Goal: Find specific page/section: Find specific page/section

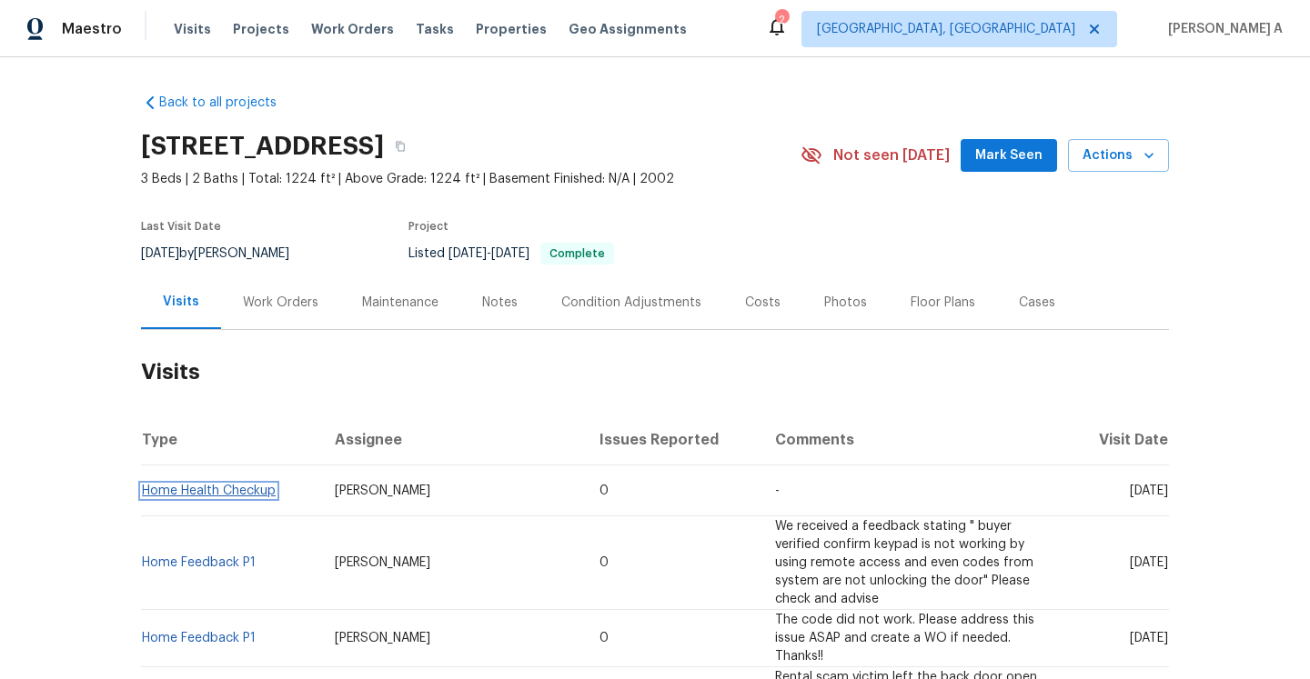
click at [252, 494] on link "Home Health Checkup" at bounding box center [209, 491] width 134 height 13
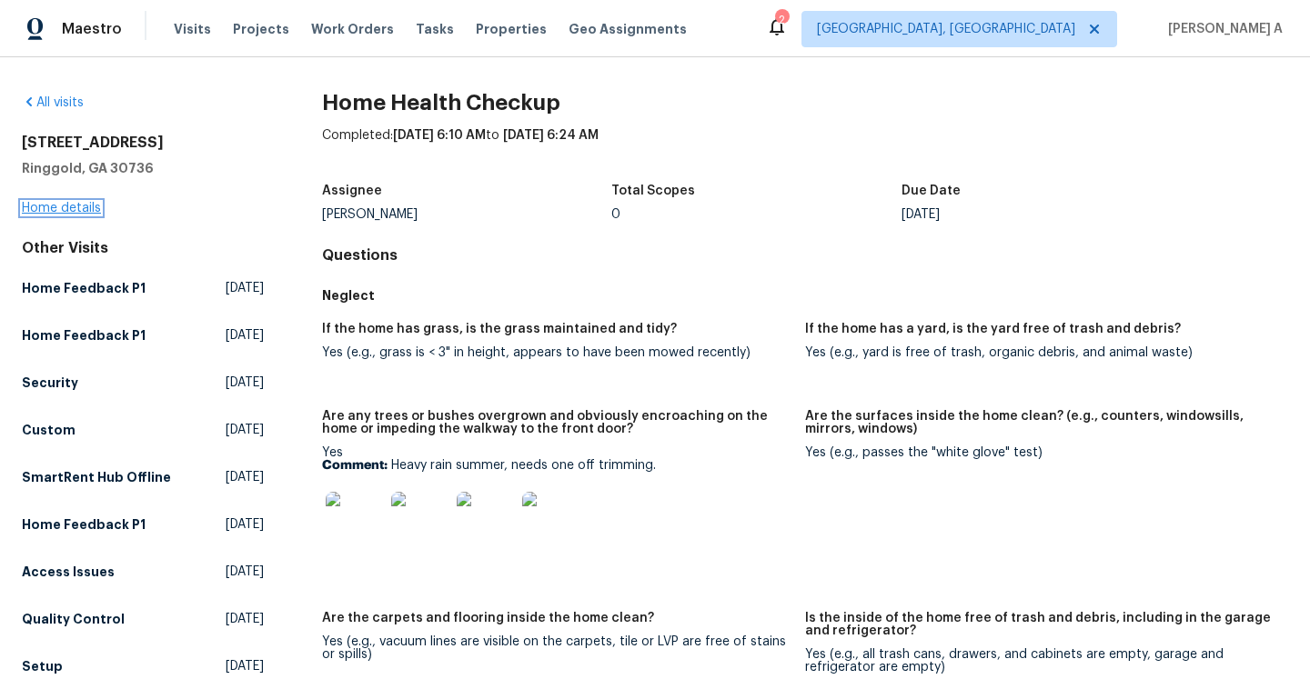
click at [93, 207] on link "Home details" at bounding box center [61, 208] width 79 height 13
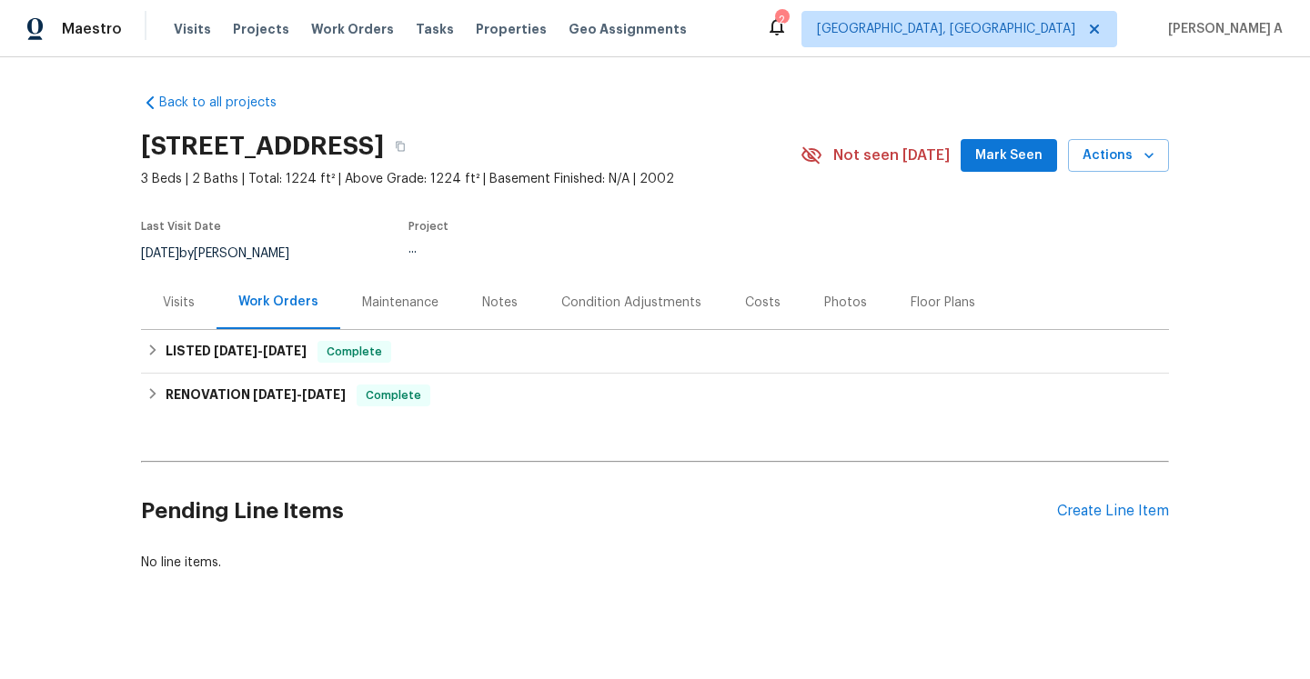
click at [185, 311] on div "Visits" at bounding box center [179, 303] width 32 height 18
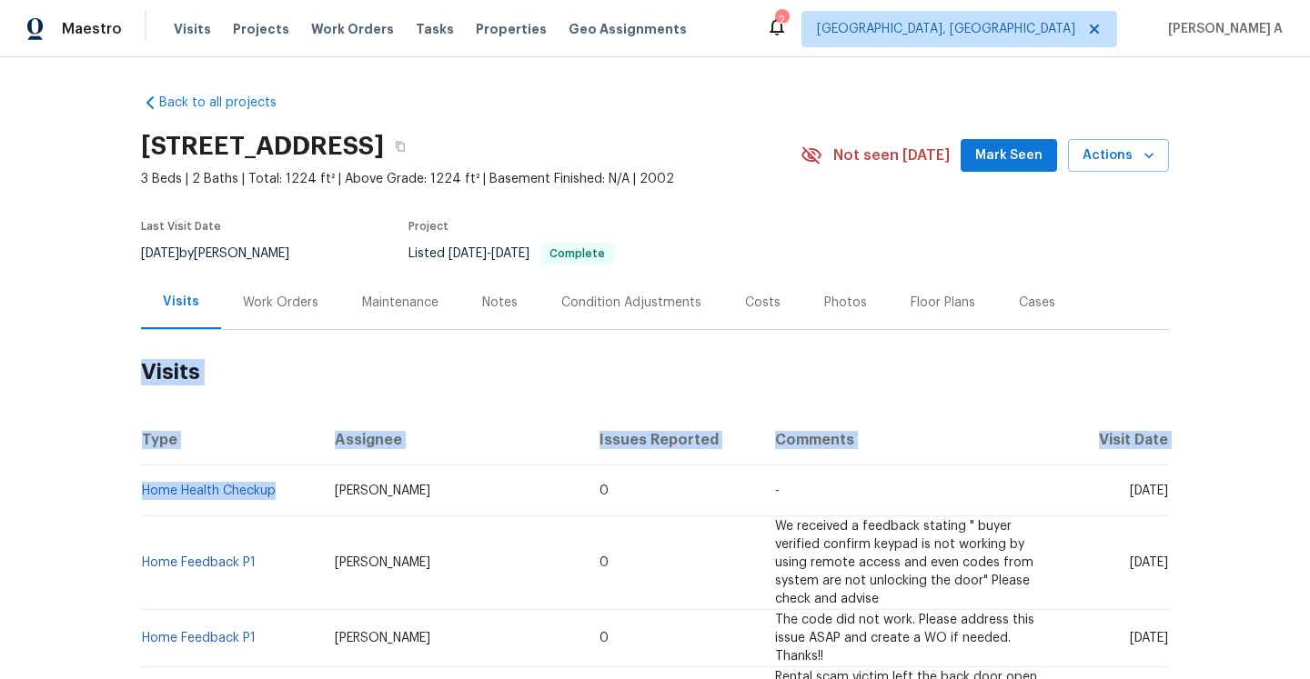
drag, startPoint x: 287, startPoint y: 495, endPoint x: 139, endPoint y: 490, distance: 148.3
click at [139, 490] on div "Back to all projects [STREET_ADDRESS] 3 Beds | 2 Baths | Total: 1224 ft² | Abov…" at bounding box center [655, 368] width 1310 height 622
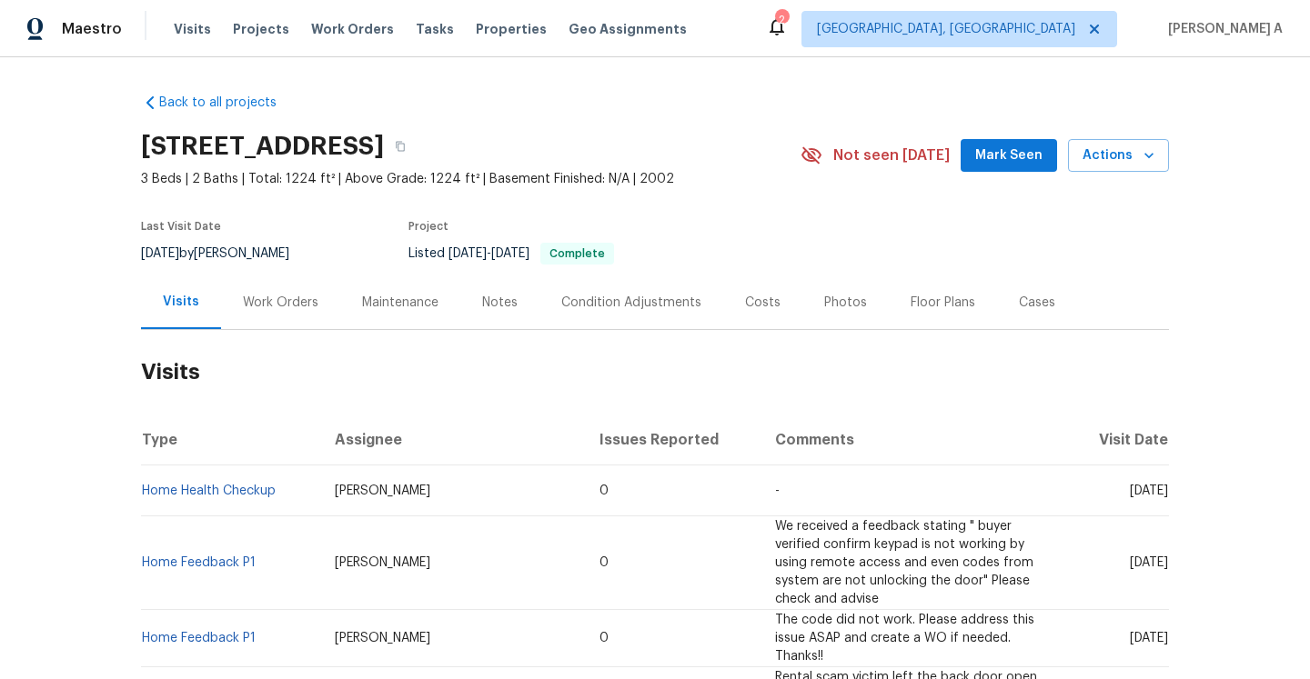
click at [247, 397] on h2 "Visits" at bounding box center [655, 372] width 1028 height 85
drag, startPoint x: 289, startPoint y: 490, endPoint x: 144, endPoint y: 490, distance: 145.5
click at [144, 490] on td "Home Health Checkup" at bounding box center [230, 491] width 179 height 51
copy link "Home Health Checkup"
click at [268, 297] on div "Work Orders" at bounding box center [280, 303] width 75 height 18
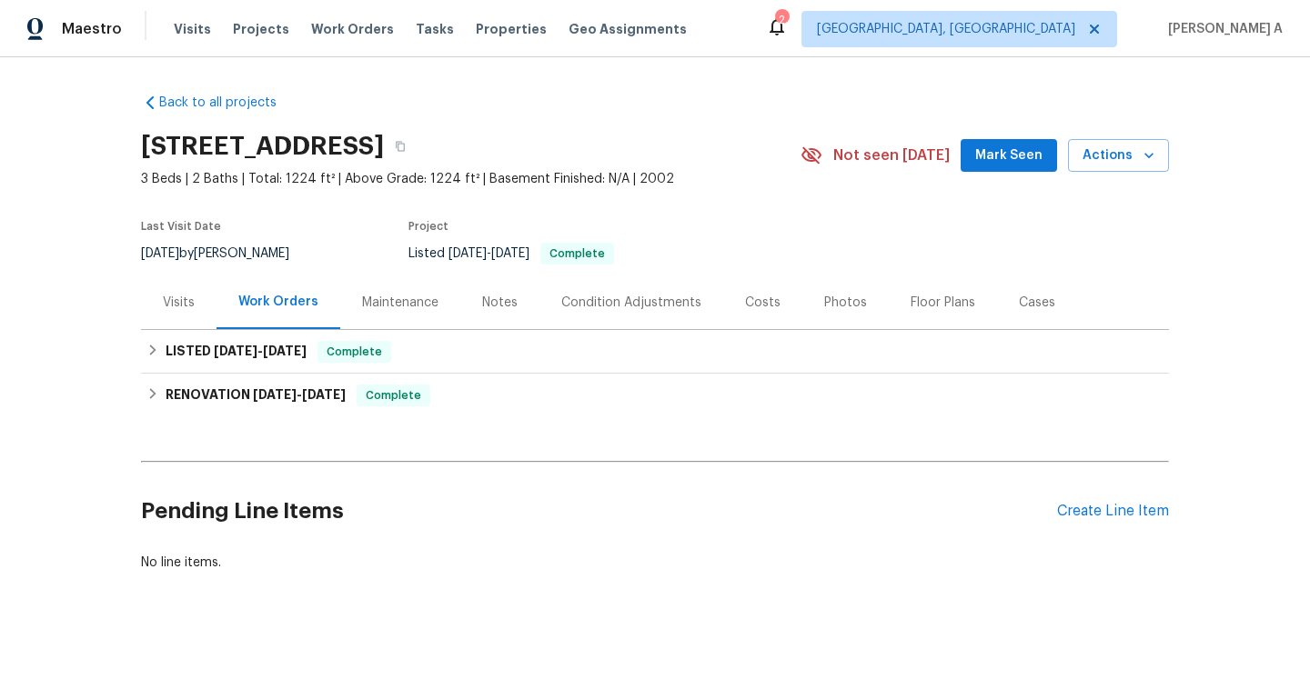
click at [287, 374] on div "RENOVATION [DATE] - [DATE] Complete Centralized Purchasing PAINTING, APPLIANCE,…" at bounding box center [655, 396] width 1028 height 44
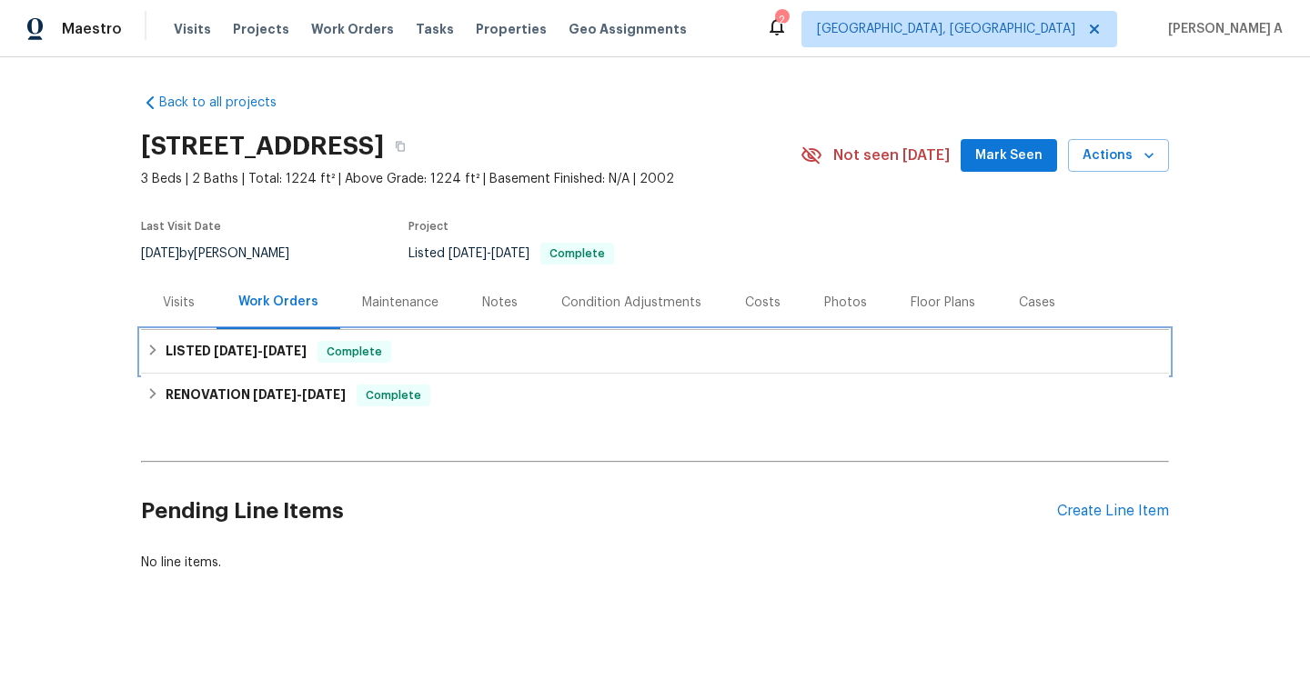
click at [284, 356] on span "[DATE]" at bounding box center [285, 351] width 44 height 13
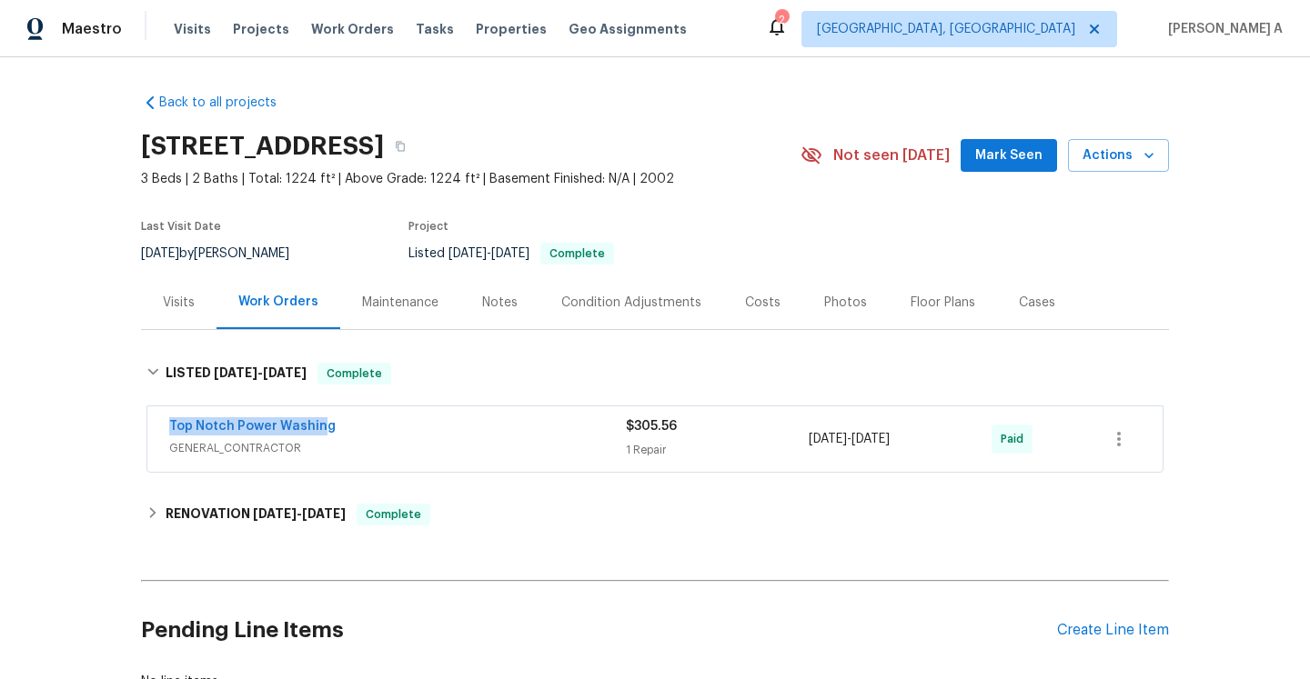
drag, startPoint x: 158, startPoint y: 430, endPoint x: 337, endPoint y: 426, distance: 178.3
click at [337, 426] on div "Top Notch Power Washing GENERAL_CONTRACTOR $305.56 1 Repair [DATE] - [DATE] Paid" at bounding box center [654, 439] width 1015 height 65
copy link "Top Notch Power Washing"
click at [392, 421] on div "Top Notch Power Washing" at bounding box center [397, 429] width 457 height 22
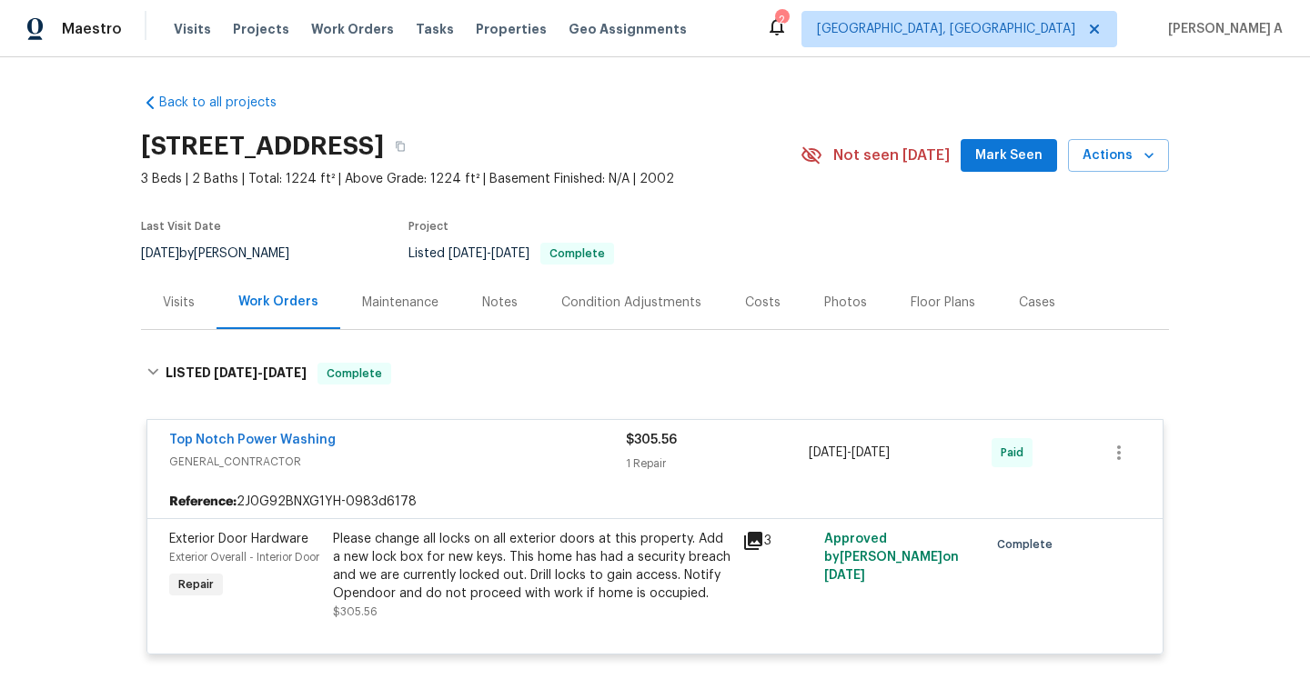
click at [195, 300] on div "Visits" at bounding box center [178, 303] width 75 height 54
